Goal: Information Seeking & Learning: Learn about a topic

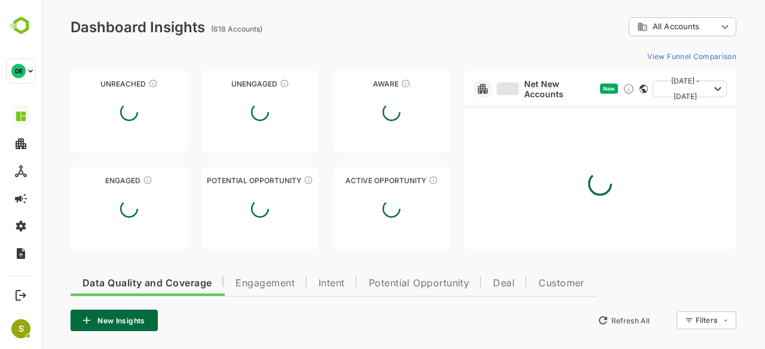
type input "**********"
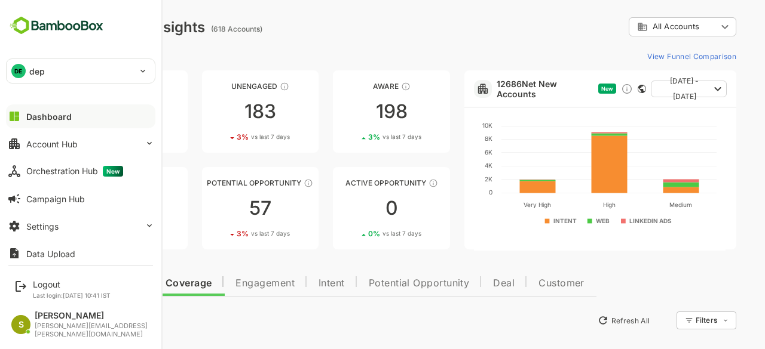
click at [65, 79] on div "DE dep" at bounding box center [74, 71] width 134 height 24
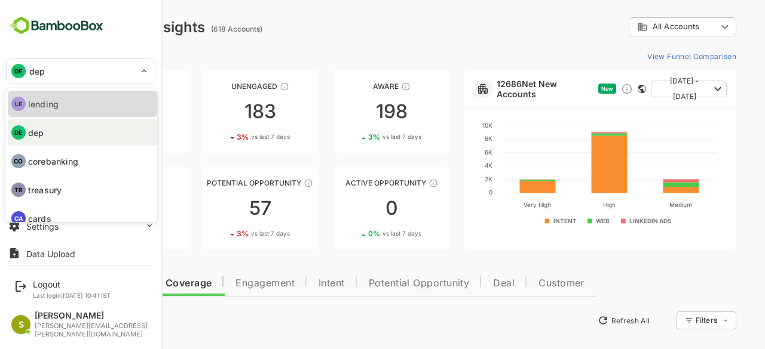
click at [96, 108] on li "LE lending" at bounding box center [82, 104] width 149 height 26
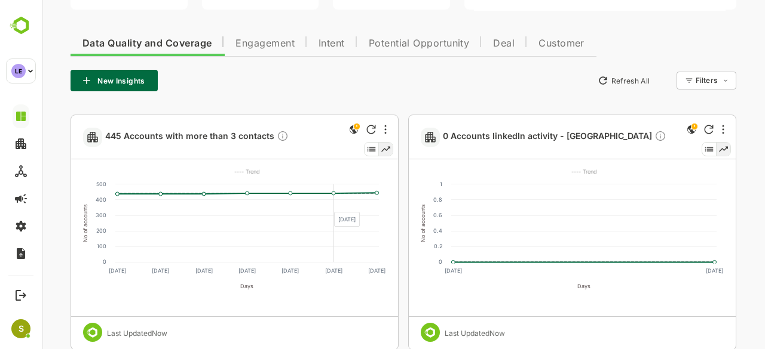
scroll to position [241, 0]
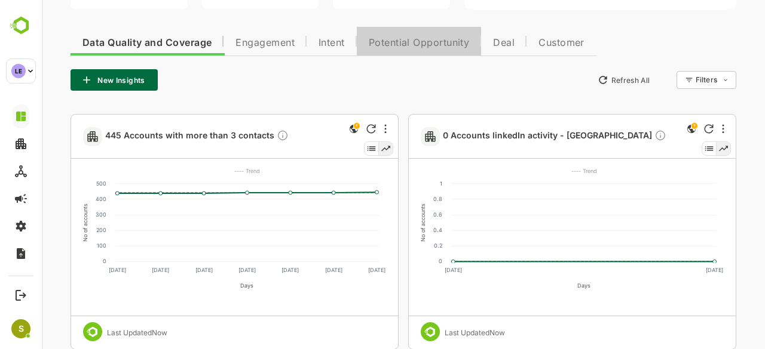
click at [403, 47] on span "Potential Opportunity" at bounding box center [419, 43] width 101 height 10
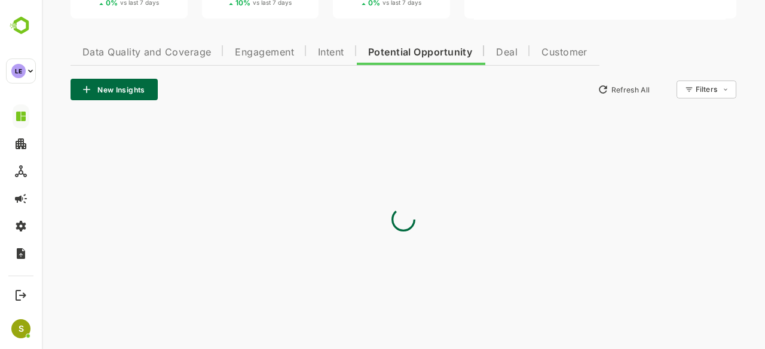
scroll to position [66, 0]
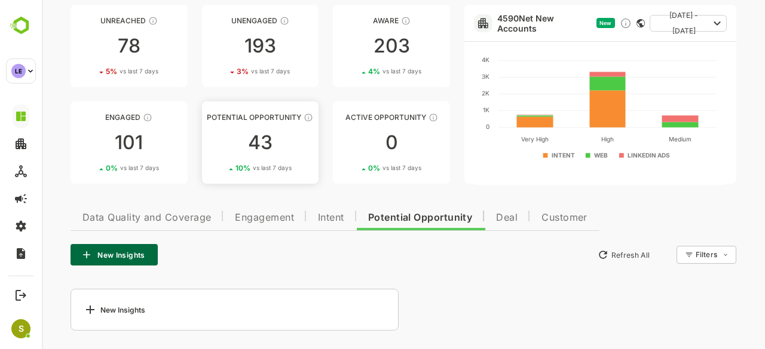
click at [256, 162] on link "Potential Opportunity 43 10 % vs last 7 days" at bounding box center [260, 143] width 117 height 82
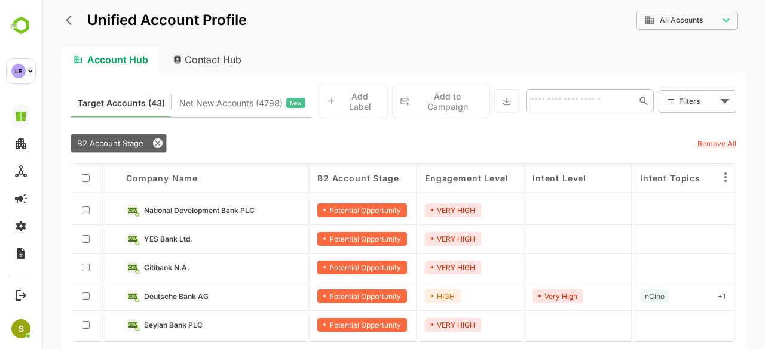
scroll to position [0, 0]
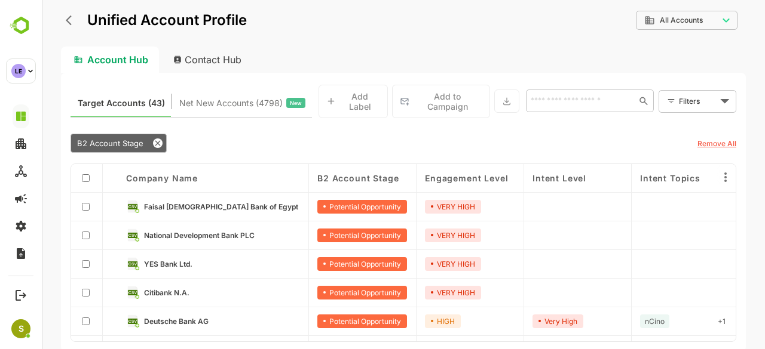
click at [203, 261] on link "YES Bank Ltd." at bounding box center [222, 263] width 156 height 13
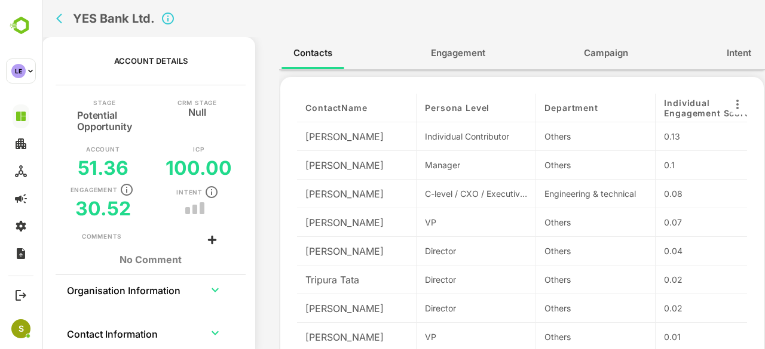
click at [64, 23] on icon "back" at bounding box center [62, 19] width 12 height 12
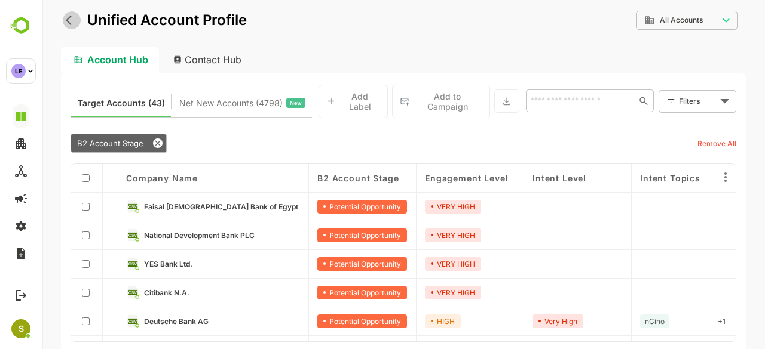
click at [72, 13] on button "back" at bounding box center [72, 20] width 18 height 18
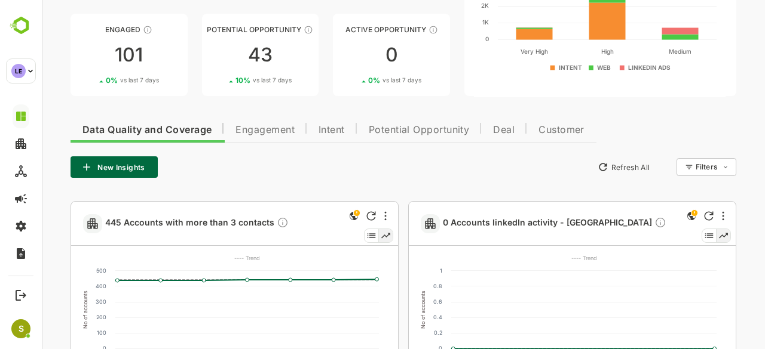
scroll to position [155, 0]
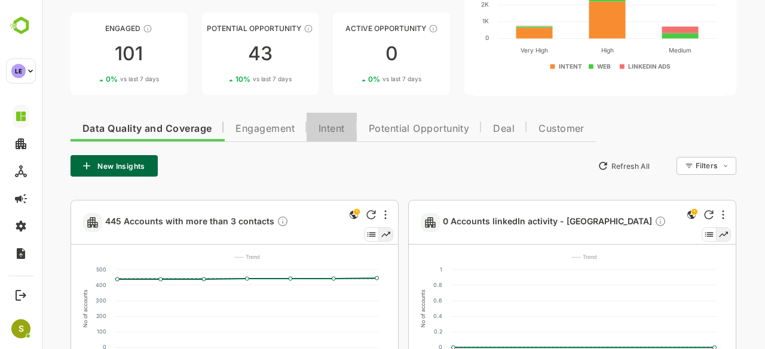
click at [336, 125] on span "Intent" at bounding box center [331, 129] width 26 height 10
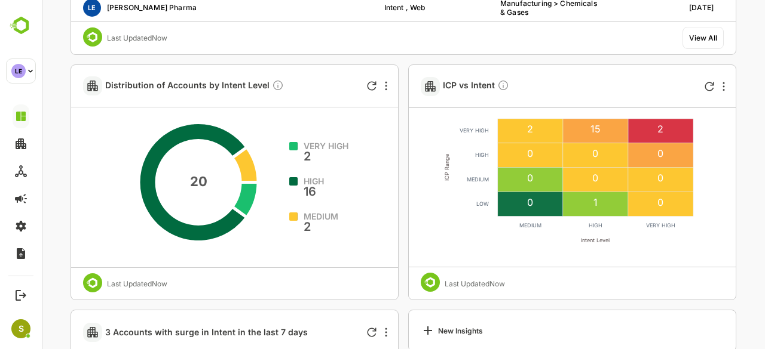
scroll to position [563, 0]
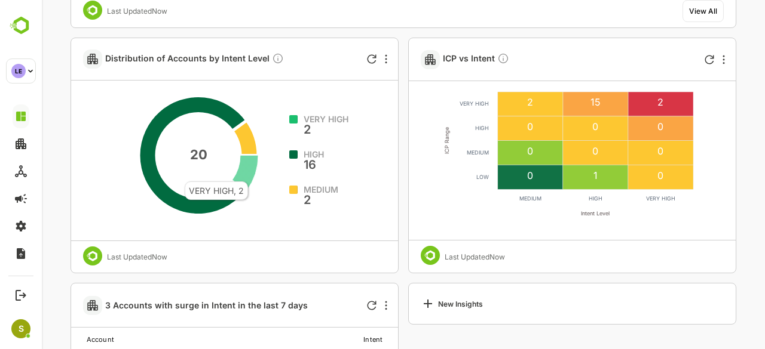
click at [247, 175] on icon at bounding box center [245, 172] width 26 height 35
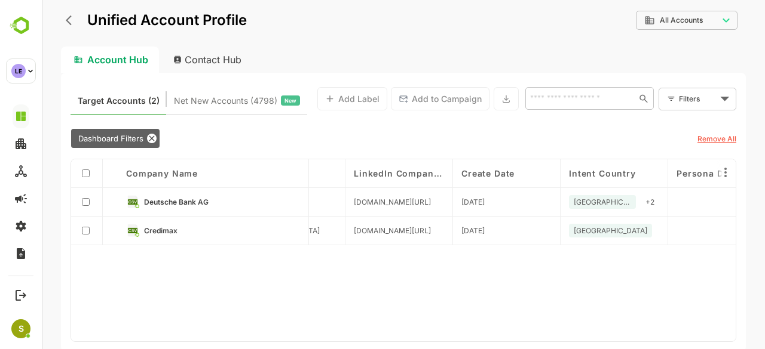
scroll to position [0, 2171]
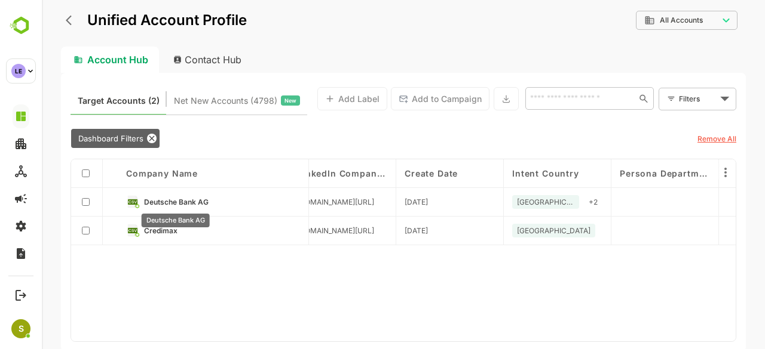
click at [185, 202] on span "Deutsche Bank AG" at bounding box center [175, 202] width 65 height 9
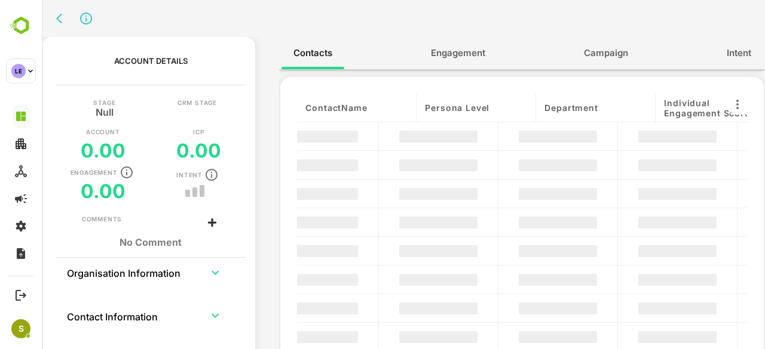
click at [185, 202] on div "Engagement 0.00 Intent" at bounding box center [150, 184] width 119 height 38
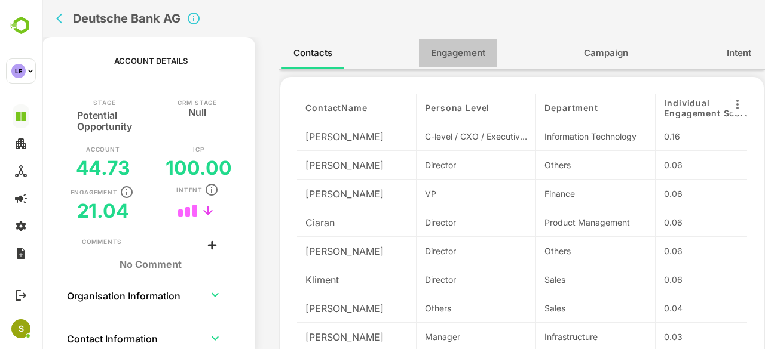
click at [473, 58] on span "Engagement" at bounding box center [458, 53] width 54 height 16
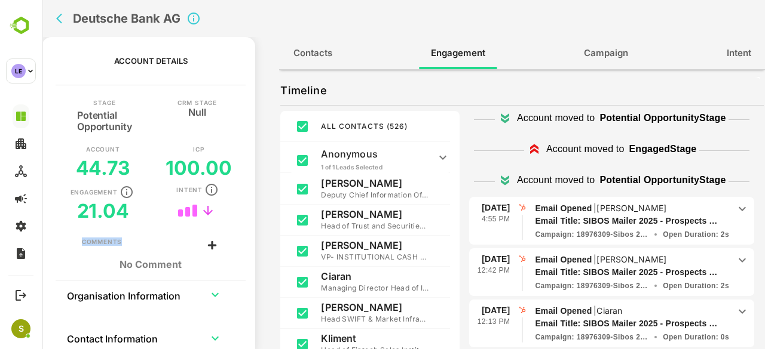
scroll to position [0, 0]
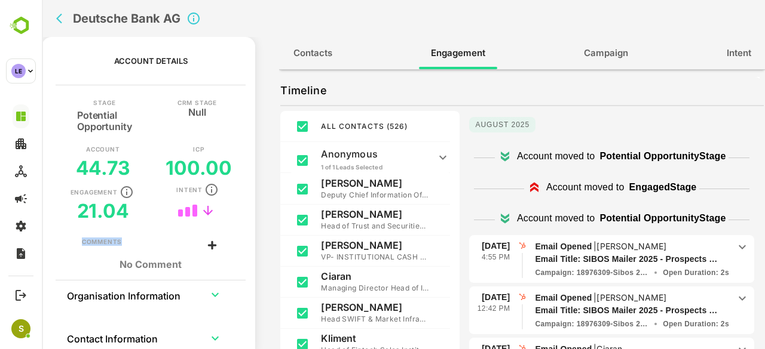
drag, startPoint x: 603, startPoint y: 247, endPoint x: 631, endPoint y: 248, distance: 27.5
click at [631, 248] on p "Email Opened | [PERSON_NAME]" at bounding box center [632, 246] width 194 height 13
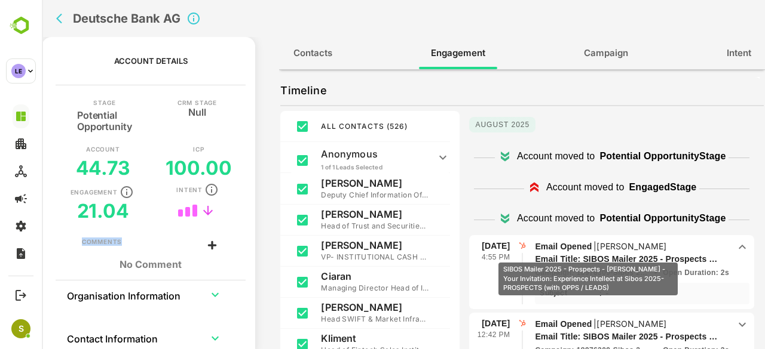
drag, startPoint x: 631, startPoint y: 248, endPoint x: 588, endPoint y: 254, distance: 43.5
click at [588, 254] on span "Email Opened | [PERSON_NAME] Title: SIBOS Mailer 2025 - Prospects - [PERSON_NAM…" at bounding box center [632, 259] width 194 height 38
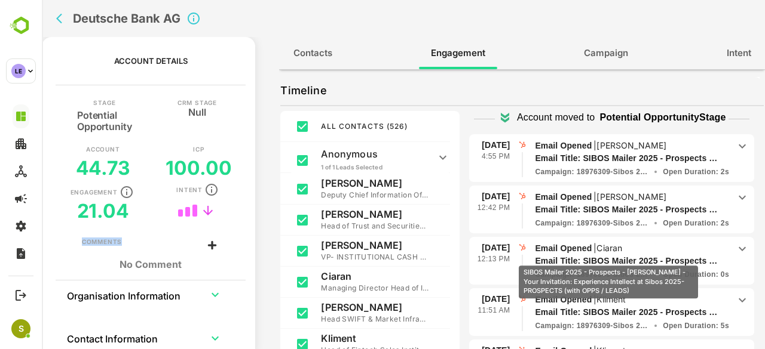
scroll to position [109, 0]
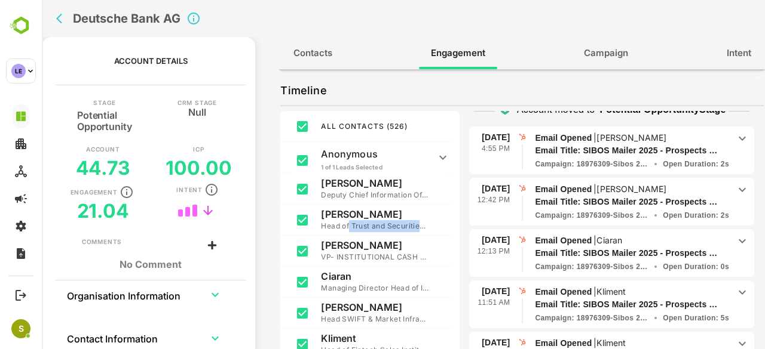
drag, startPoint x: 350, startPoint y: 225, endPoint x: 433, endPoint y: 227, distance: 83.1
click at [433, 227] on div "[PERSON_NAME] of Trust and Securities Services Europe" at bounding box center [380, 220] width 119 height 24
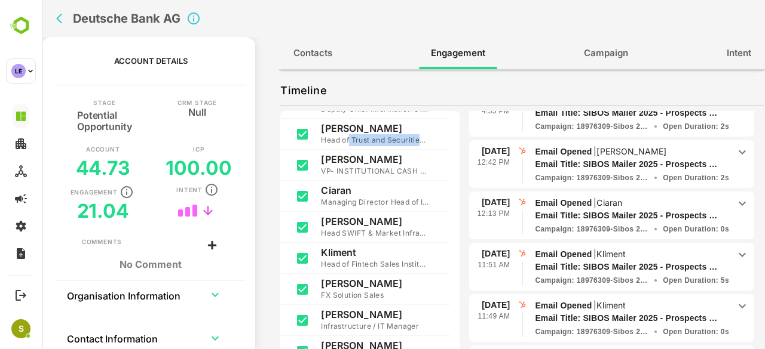
scroll to position [89, 0]
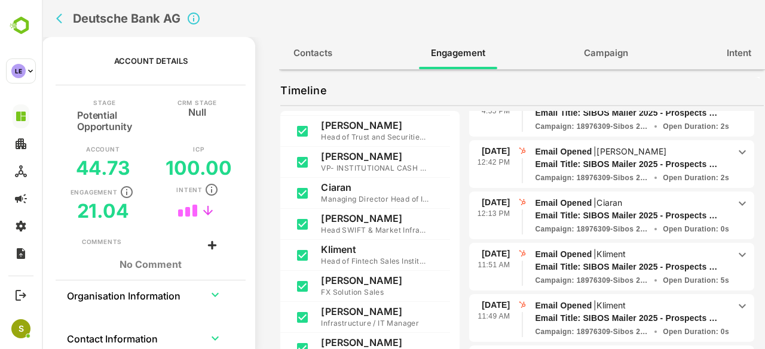
click at [405, 259] on p "Head of Fintech Sales Institutional Cash Management" at bounding box center [375, 262] width 108 height 12
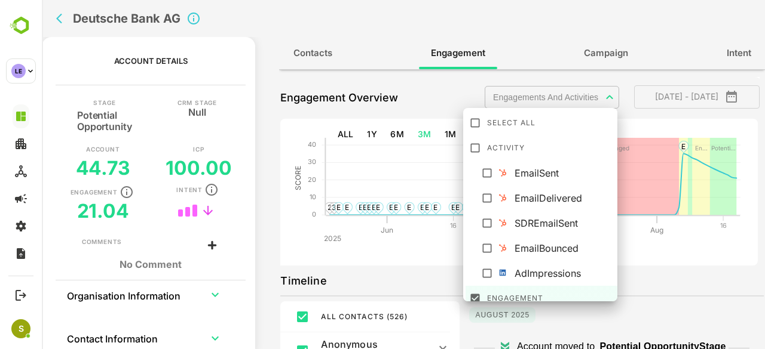
scroll to position [134, 0]
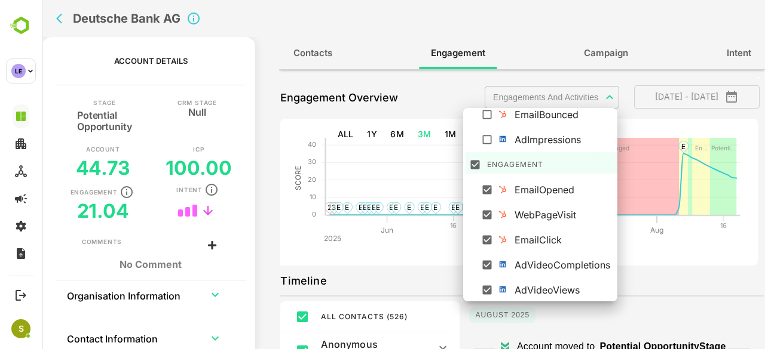
click at [583, 96] on body "**********" at bounding box center [403, 174] width 723 height 349
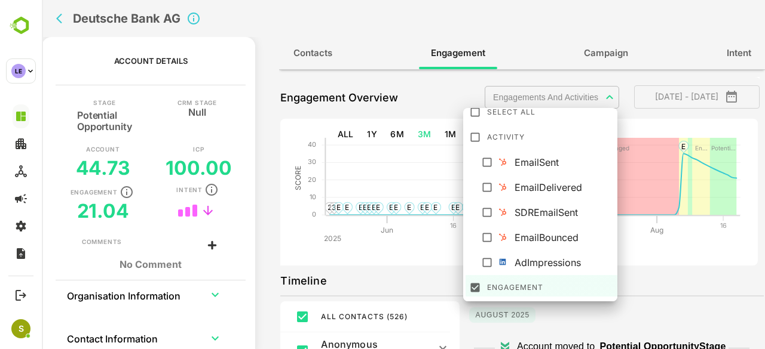
scroll to position [0, 0]
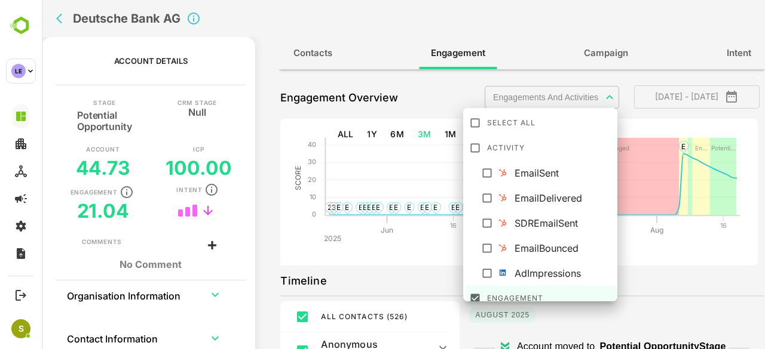
click at [62, 12] on div at bounding box center [403, 174] width 723 height 349
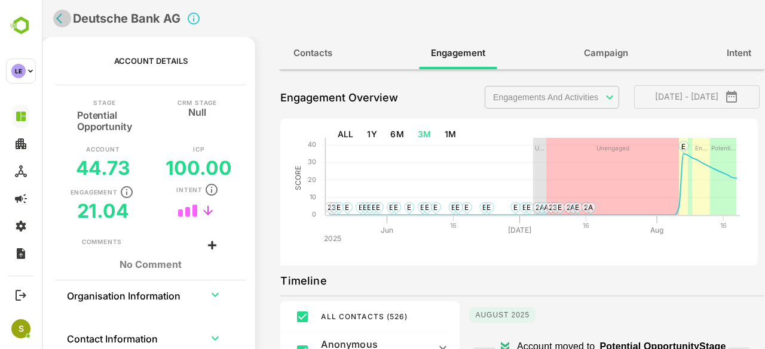
click at [60, 20] on icon "back" at bounding box center [62, 19] width 12 height 12
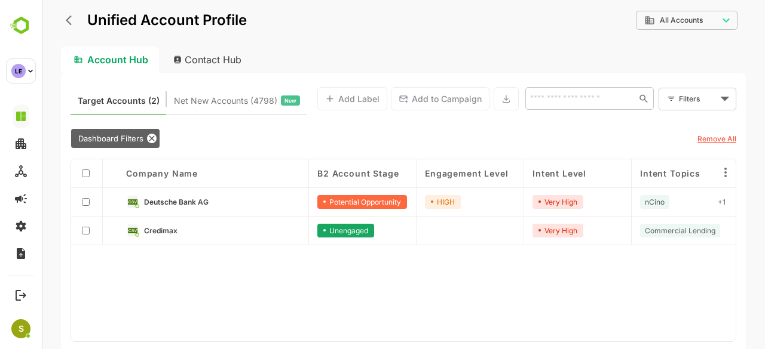
click at [471, 240] on div at bounding box center [470, 231] width 108 height 29
